Goal: Task Accomplishment & Management: Manage account settings

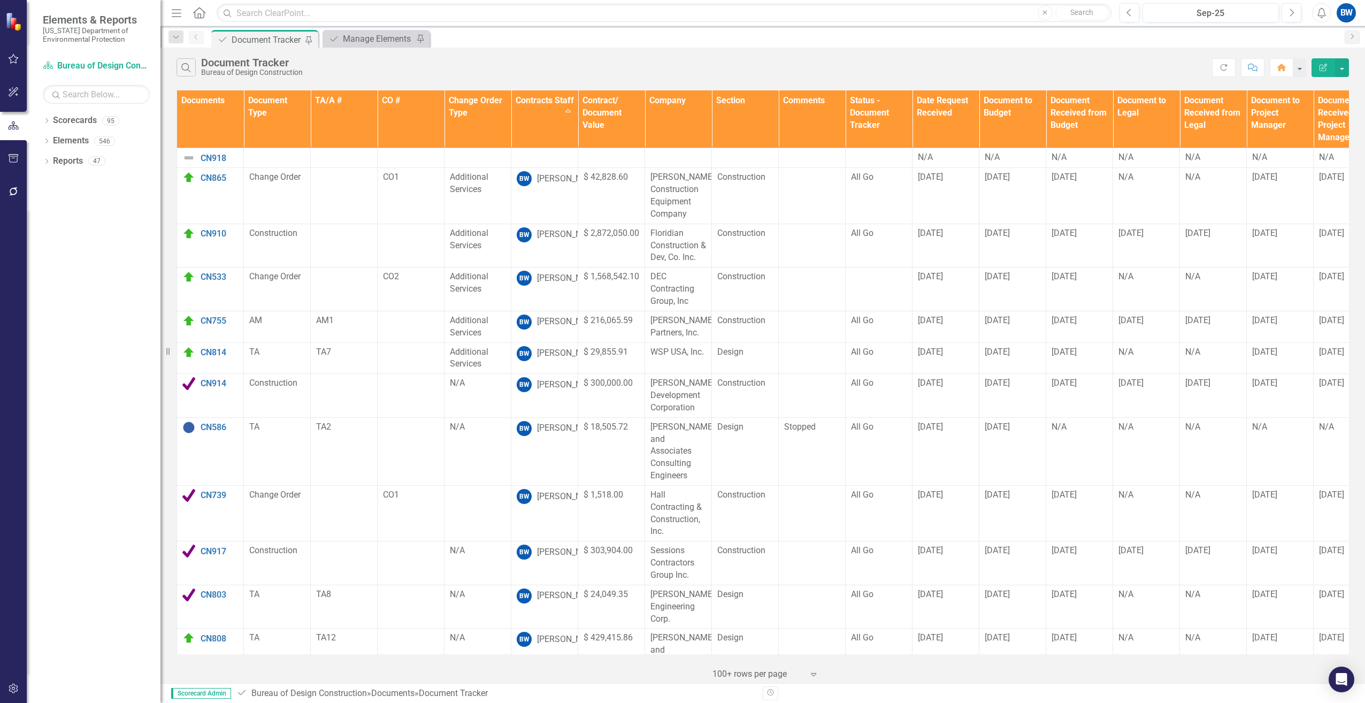
click at [581, 78] on div "Search Document Tracker Bureau of Design Construction Refresh Comment Home Edit…" at bounding box center [762, 65] width 1204 height 35
click at [190, 183] on img at bounding box center [188, 177] width 13 height 13
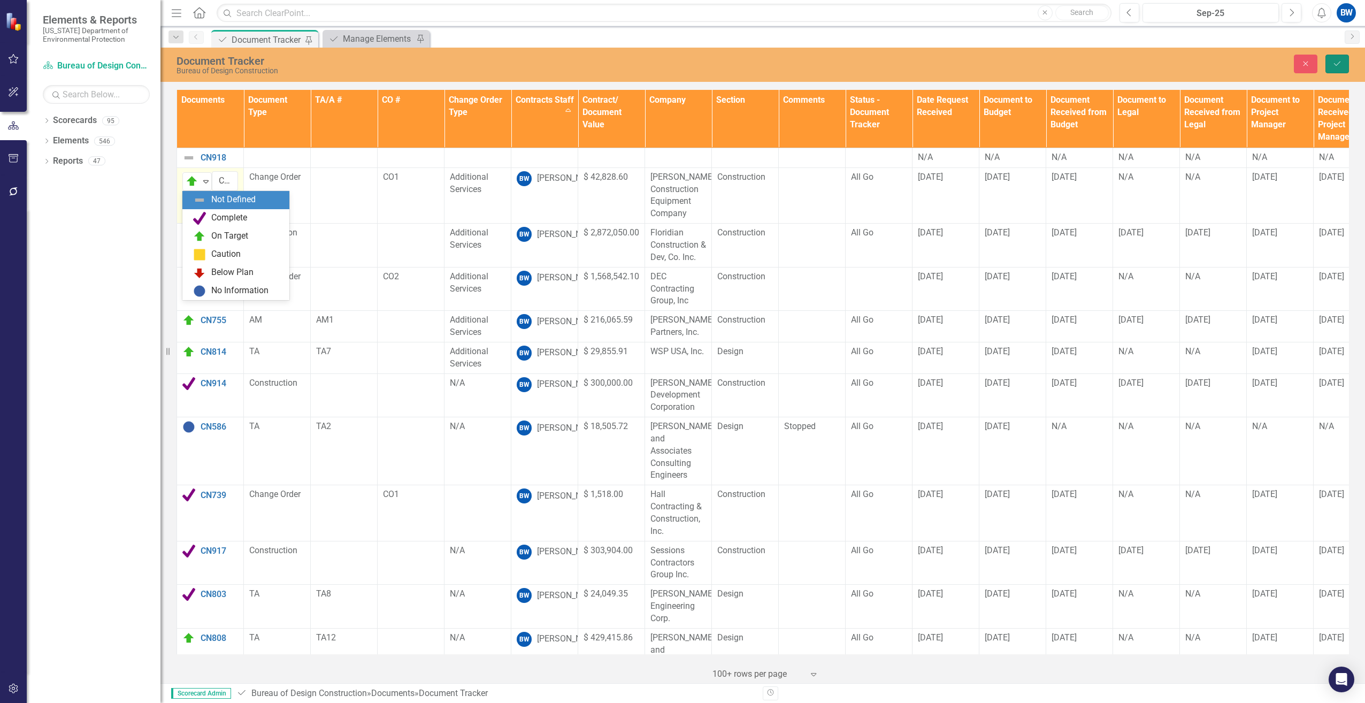
click at [1334, 65] on icon "Save" at bounding box center [1337, 63] width 10 height 7
click at [1347, 6] on div "BW" at bounding box center [1345, 12] width 19 height 19
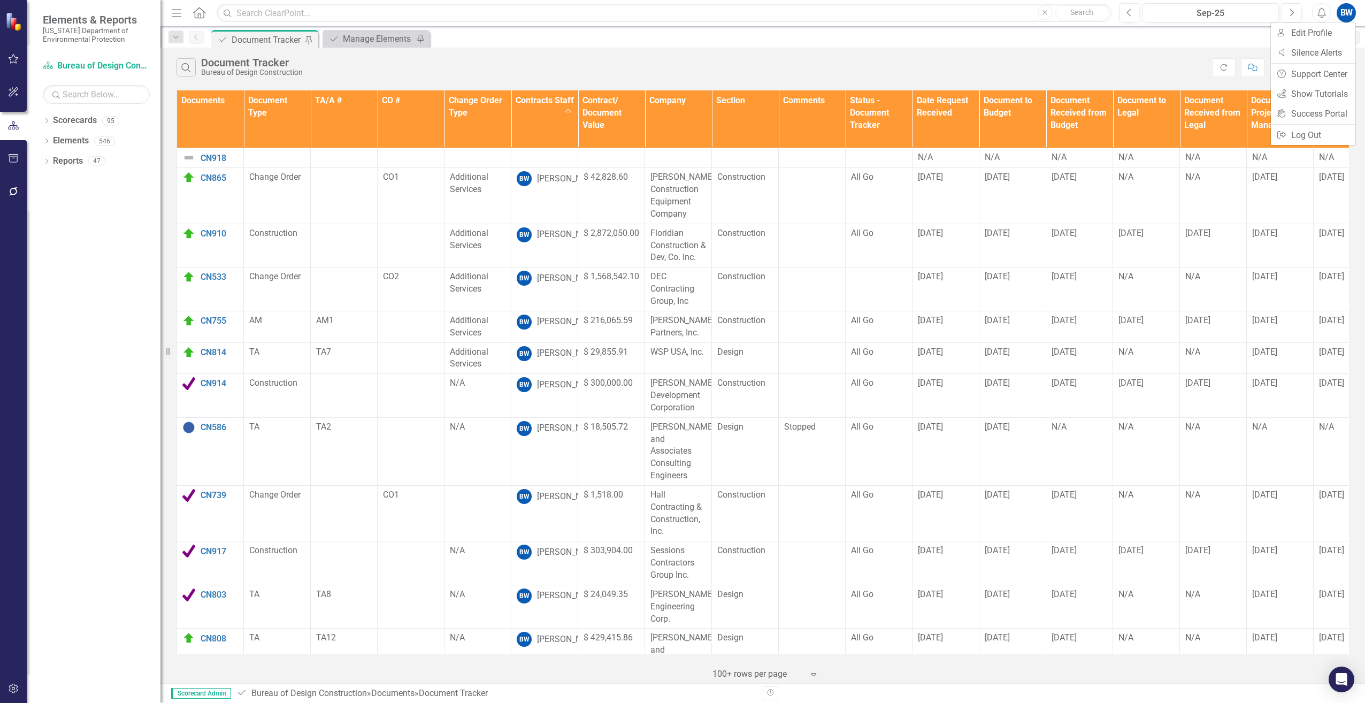
drag, startPoint x: 1345, startPoint y: 13, endPoint x: 1060, endPoint y: 65, distance: 289.1
click at [1060, 65] on div "Search Document Tracker Bureau of Design Construction" at bounding box center [693, 67] width 1035 height 18
click at [1348, 13] on div "BW" at bounding box center [1345, 12] width 19 height 19
click at [1302, 136] on link "Logout Log Out" at bounding box center [1313, 135] width 84 height 20
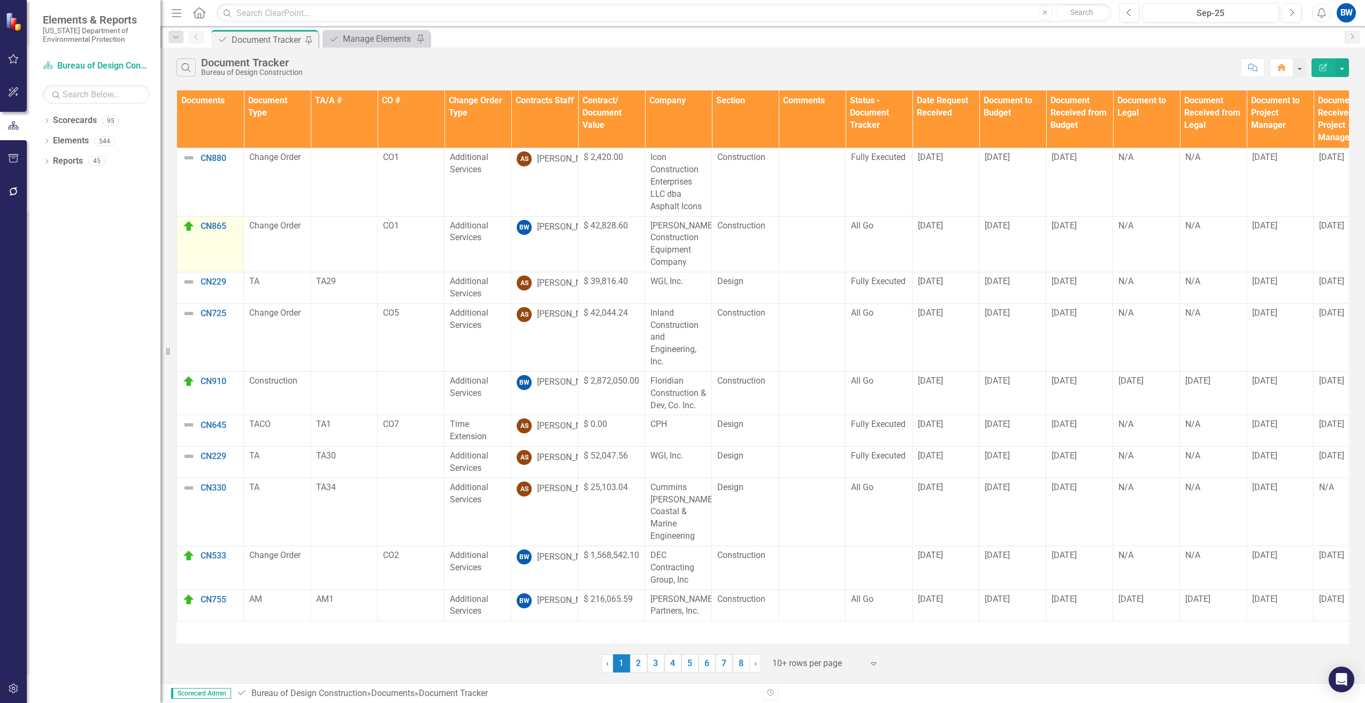
click at [188, 230] on img at bounding box center [188, 226] width 13 height 13
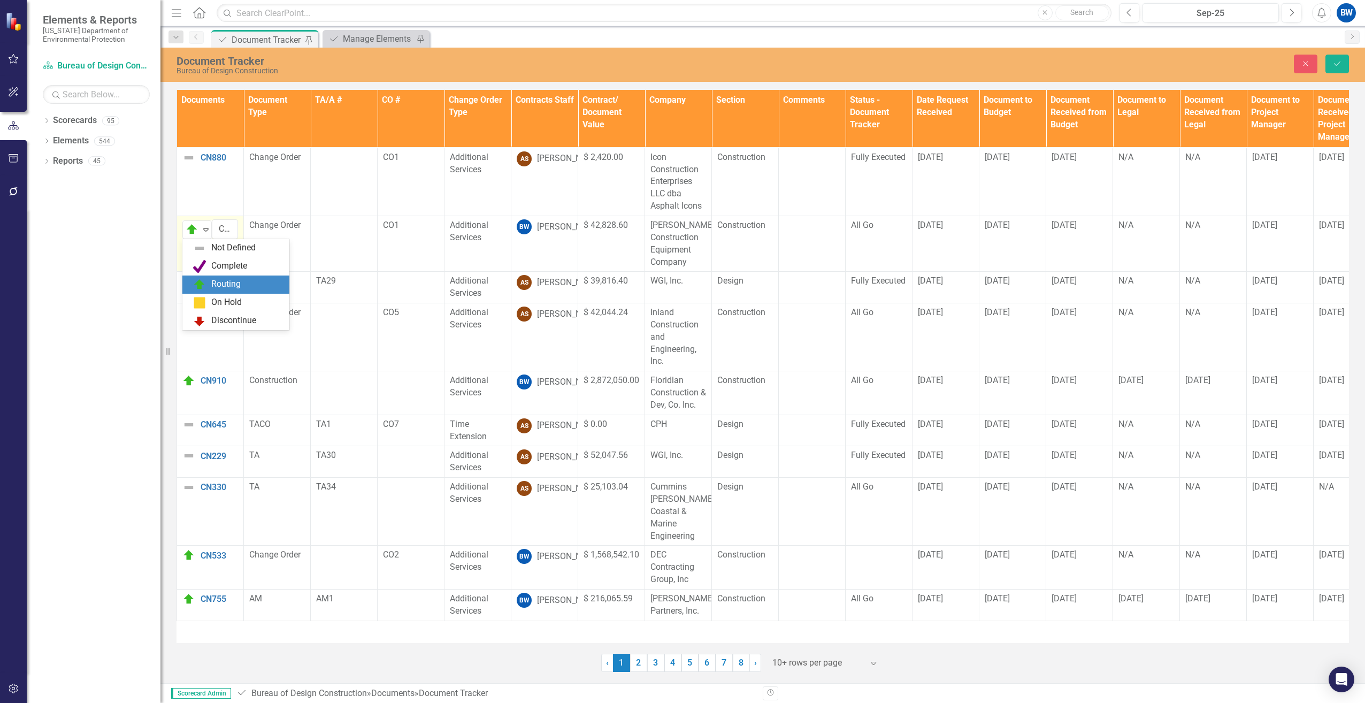
click at [188, 230] on img at bounding box center [192, 229] width 13 height 13
click at [1344, 64] on button "Save" at bounding box center [1337, 64] width 24 height 19
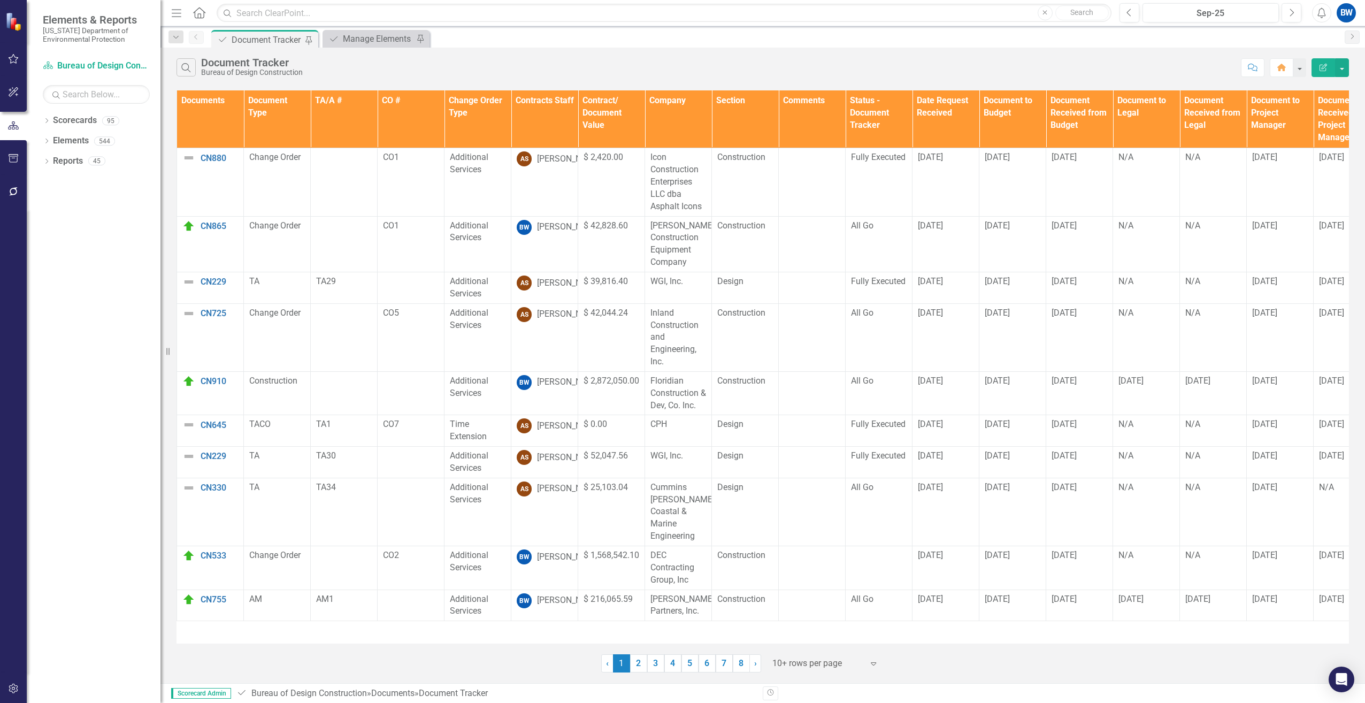
click at [540, 114] on th "Contracts Staff" at bounding box center [544, 119] width 67 height 58
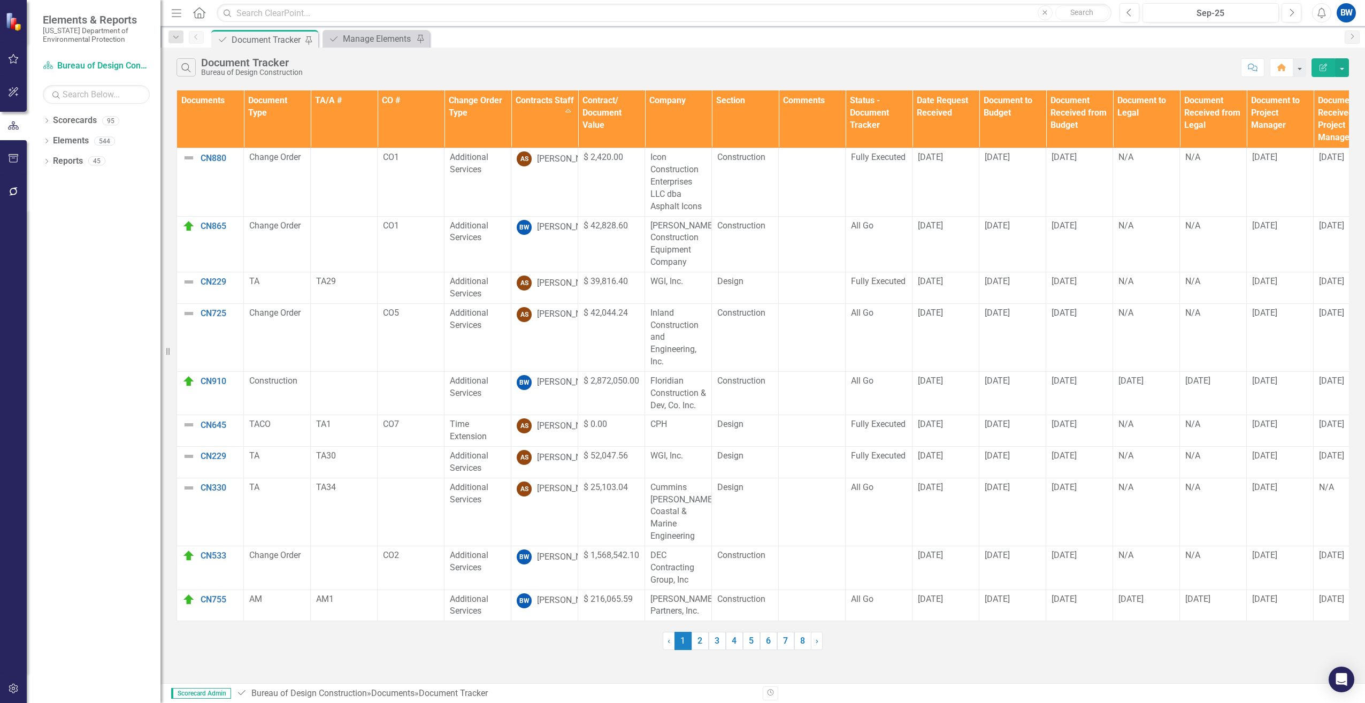
click at [549, 125] on th "Contracts Staff Sort Ascending" at bounding box center [544, 119] width 67 height 58
click at [549, 126] on th "Contracts Staff Sort Descending" at bounding box center [544, 119] width 67 height 58
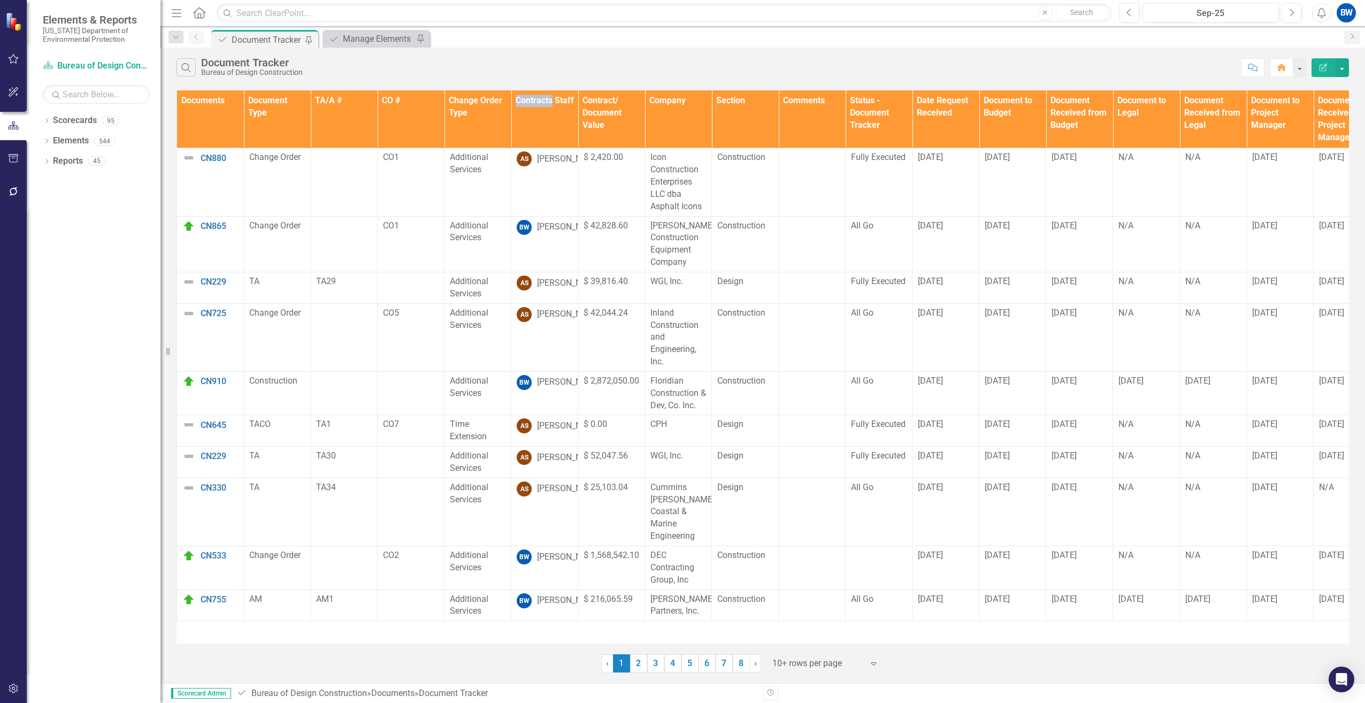
drag, startPoint x: 548, startPoint y: 126, endPoint x: 548, endPoint y: 120, distance: 6.4
click at [541, 66] on div "Search Document Tracker Bureau of Design Construction" at bounding box center [705, 67] width 1059 height 18
click at [548, 120] on th "Contracts Staff" at bounding box center [544, 119] width 67 height 58
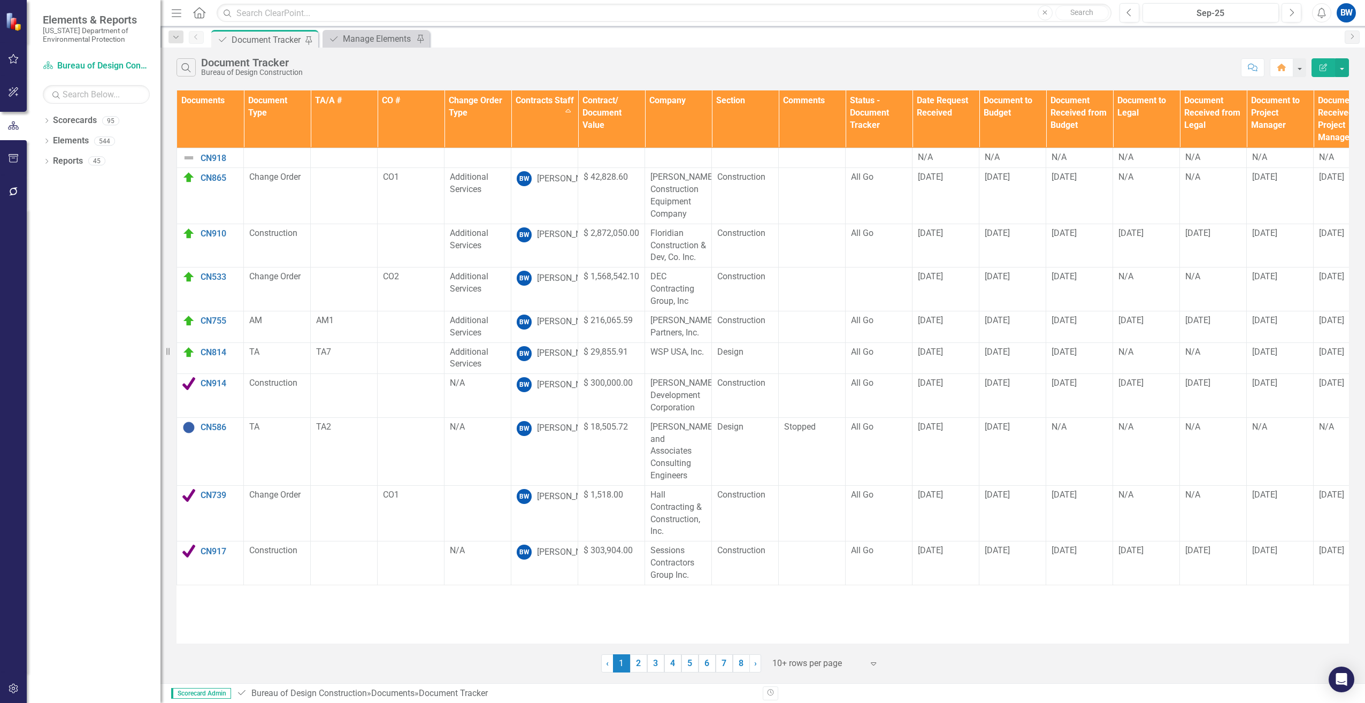
click at [774, 661] on div at bounding box center [817, 663] width 91 height 14
click at [800, 628] on div "100+ rows per page" at bounding box center [827, 627] width 101 height 12
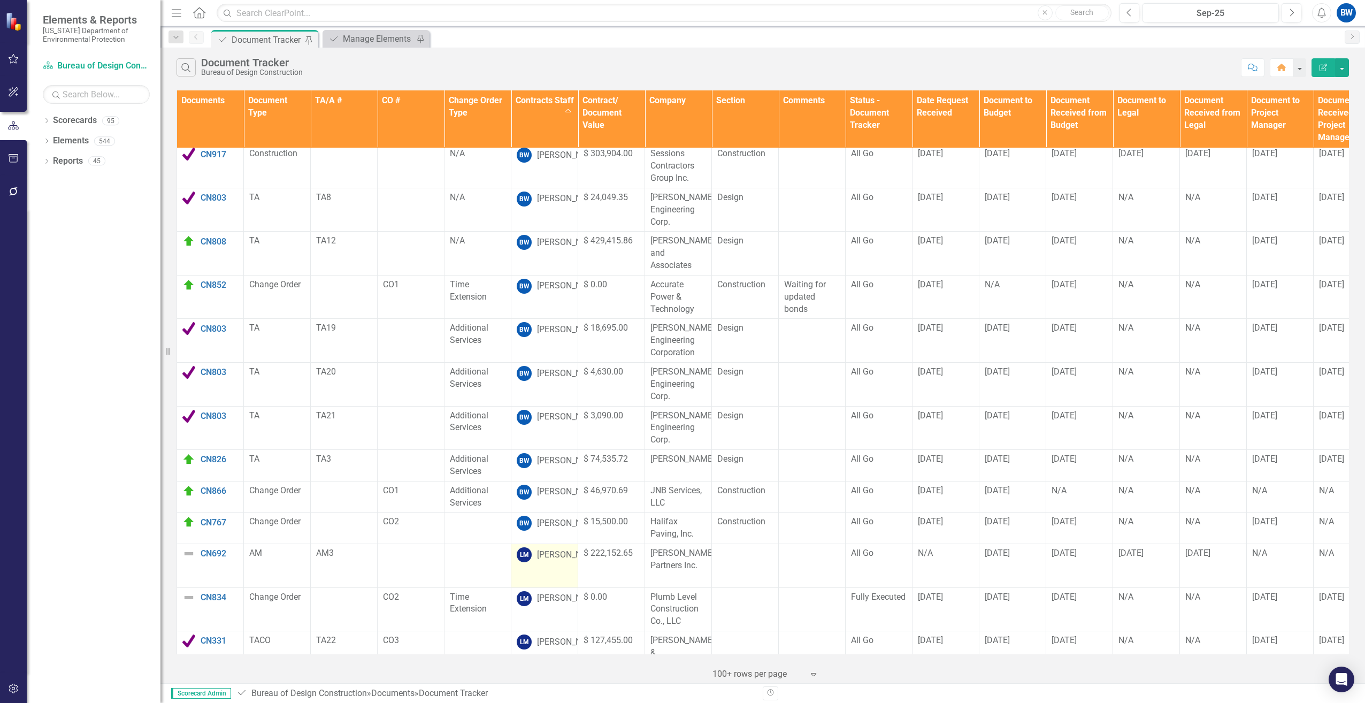
scroll to position [374, 0]
